Goal: Task Accomplishment & Management: Manage account settings

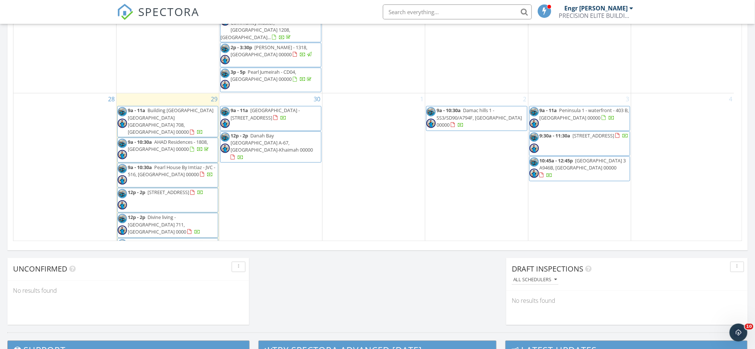
scroll to position [693, 771]
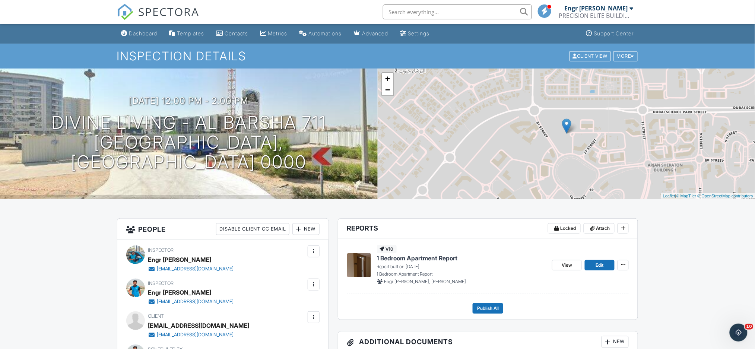
drag, startPoint x: 583, startPoint y: 270, endPoint x: 561, endPoint y: 291, distance: 30.3
click at [561, 291] on div "v10 1 Bedroom Apartment Report Report built on [DATE] 1 Bedroom Apartment Repor…" at bounding box center [488, 266] width 282 height 55
drag, startPoint x: 547, startPoint y: 268, endPoint x: 655, endPoint y: 298, distance: 111.9
click at [594, 265] on link "Edit" at bounding box center [600, 265] width 30 height 10
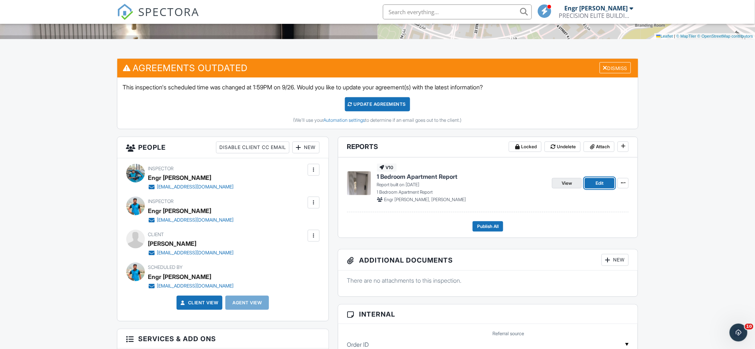
click at [568, 185] on span "View" at bounding box center [567, 183] width 10 height 7
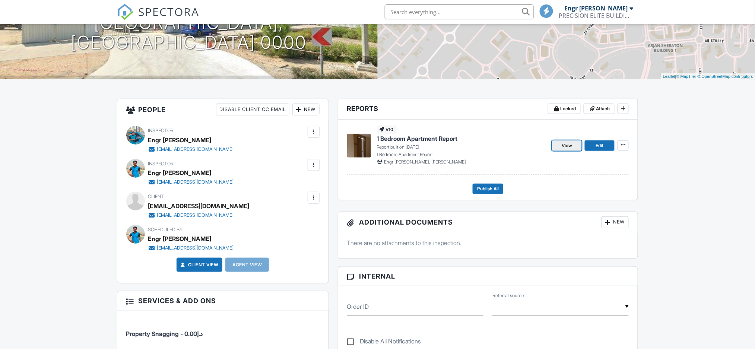
click at [570, 143] on span "View" at bounding box center [567, 145] width 10 height 7
